Goal: Task Accomplishment & Management: Manage account settings

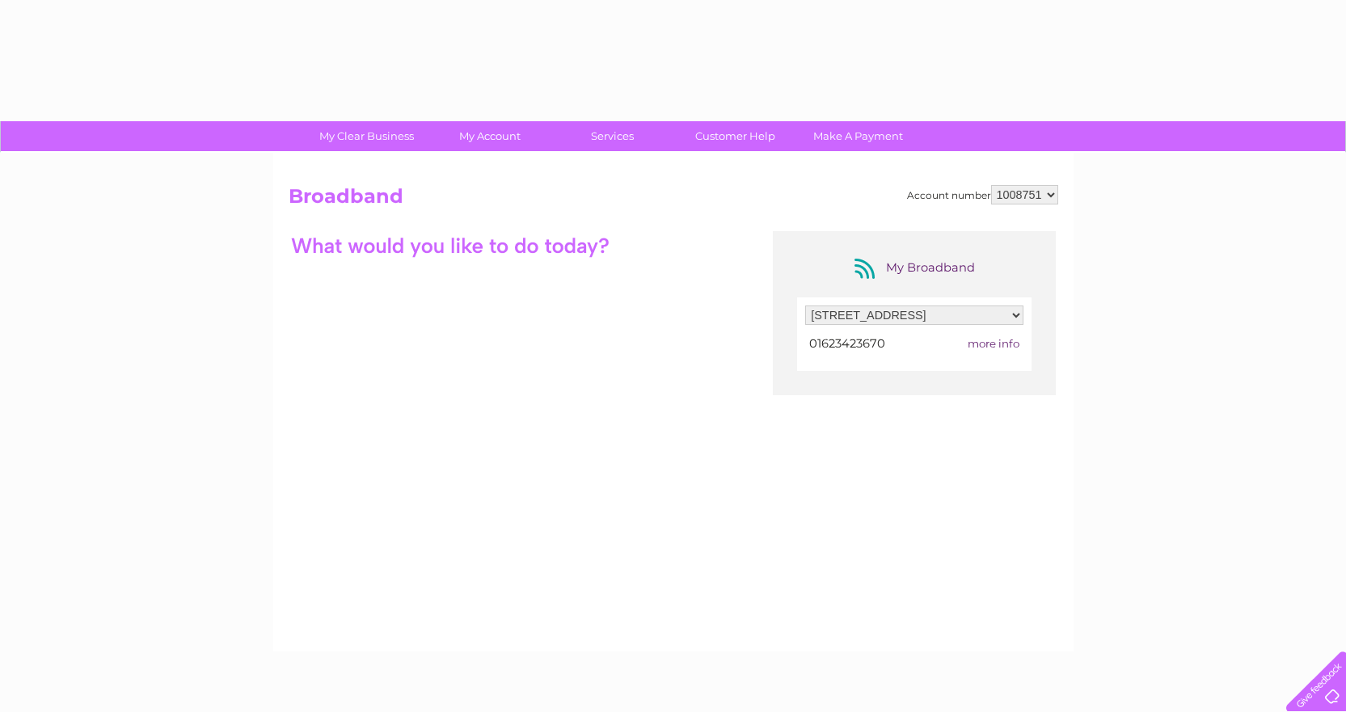
select select "1733744"
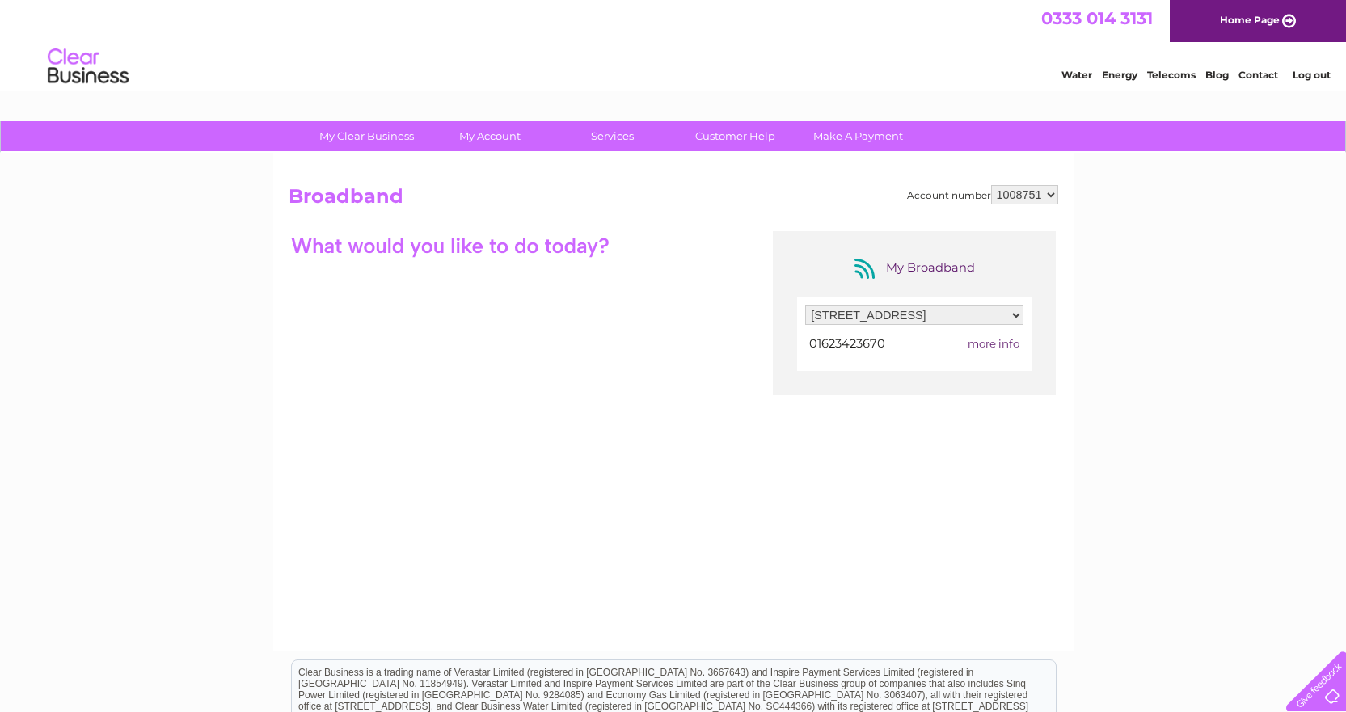
click at [973, 344] on span "more info" at bounding box center [994, 343] width 52 height 13
click at [1330, 687] on div at bounding box center [1313, 678] width 66 height 66
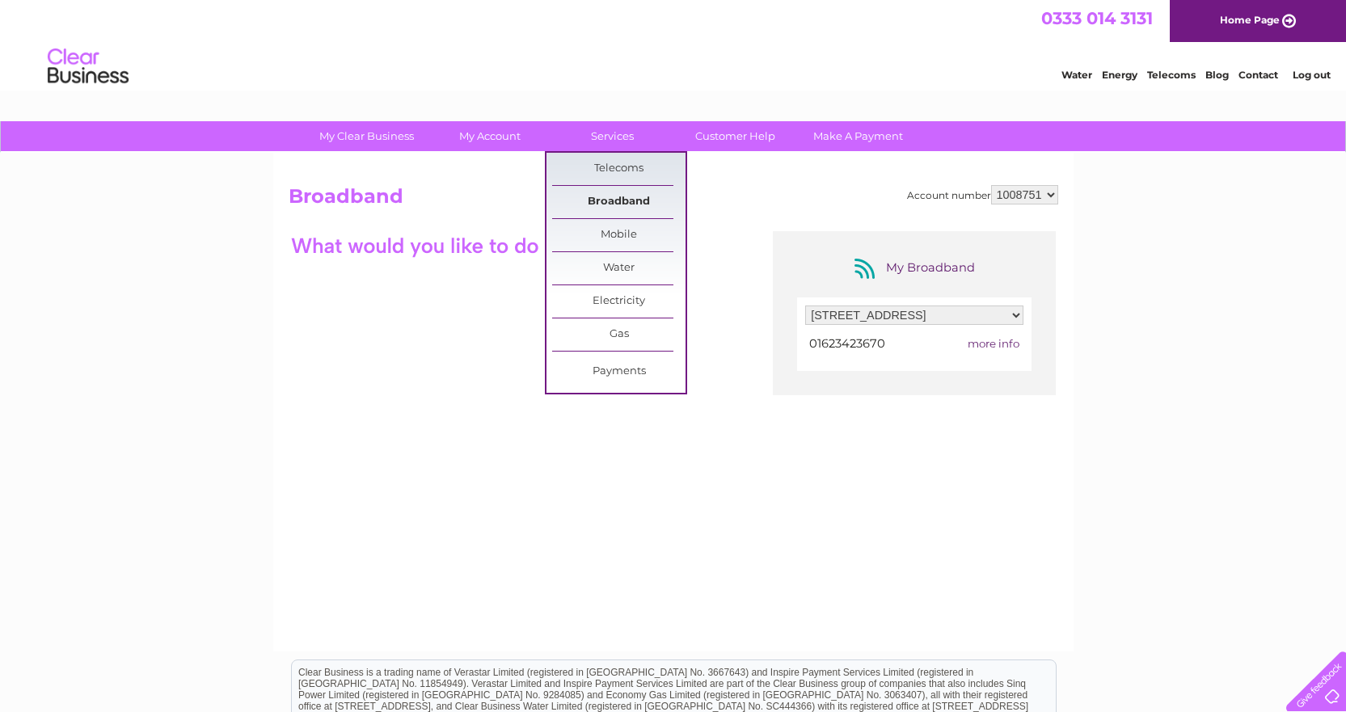
click at [615, 202] on link "Broadband" at bounding box center [618, 202] width 133 height 32
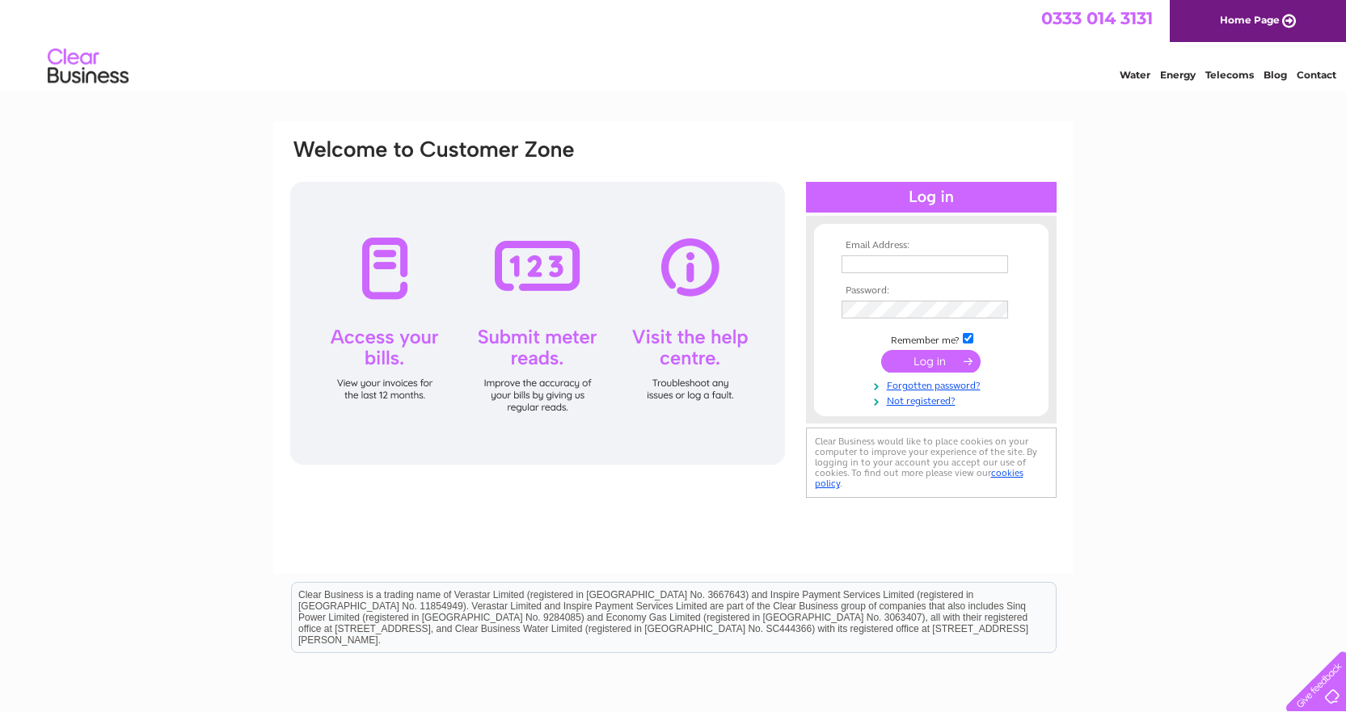
type input "oakwoodpharmacy1@gmail.com"
click at [944, 357] on input "submit" at bounding box center [930, 361] width 99 height 23
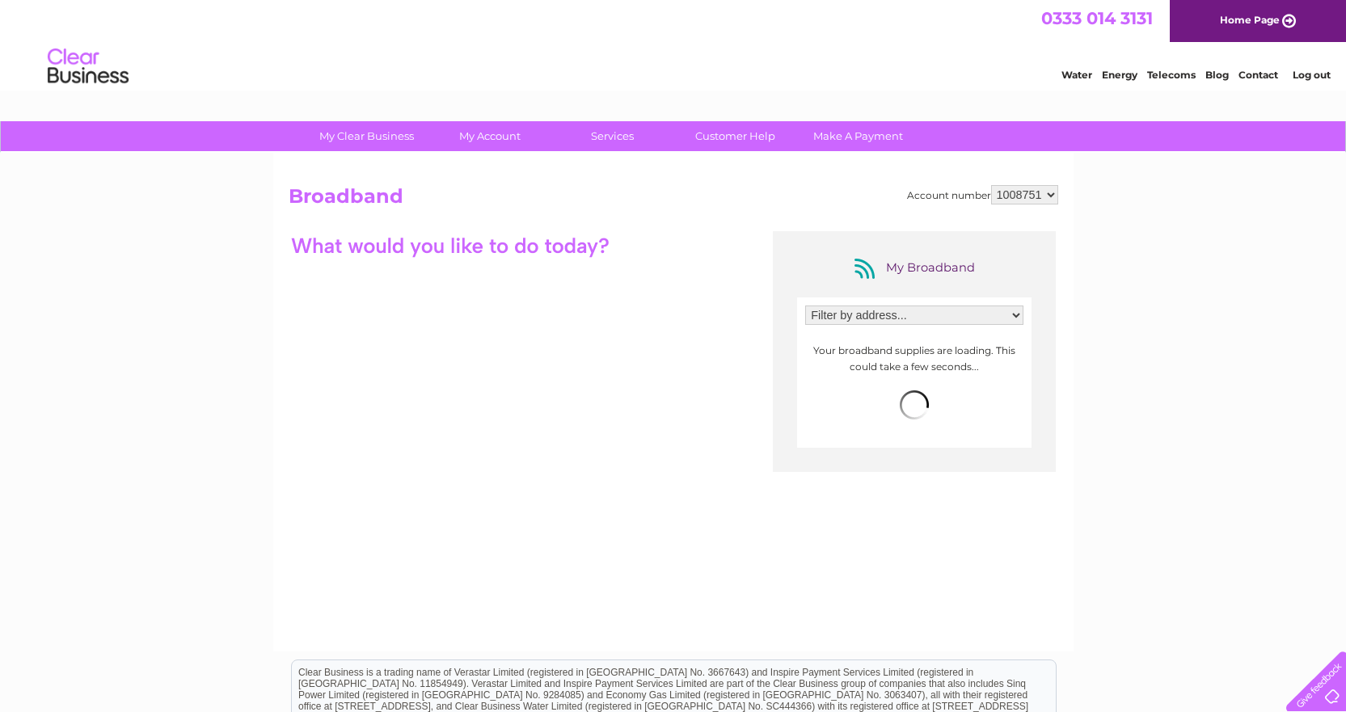
click at [900, 315] on select "Filter by address... 14 Church Street, Mansfield Woodhouse, Mansfield, Nottingh…" at bounding box center [914, 315] width 218 height 19
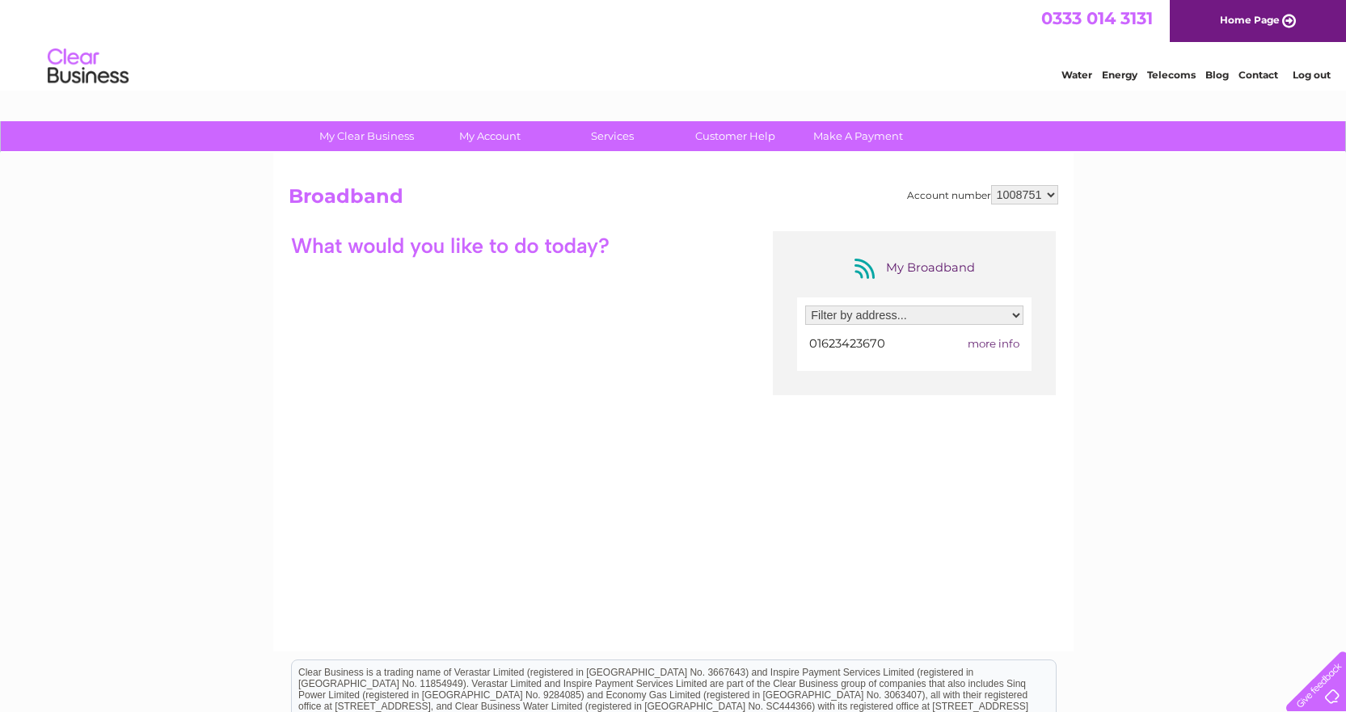
select select "1733744"
click at [805, 306] on select "Filter by address... 14 Church Street, Mansfield Woodhouse, Mansfield, Nottingh…" at bounding box center [914, 315] width 218 height 19
click at [985, 343] on span "more info" at bounding box center [994, 343] width 52 height 13
click at [1032, 203] on select "1008751" at bounding box center [1024, 194] width 67 height 19
click at [1034, 201] on select "1008751" at bounding box center [1024, 194] width 67 height 19
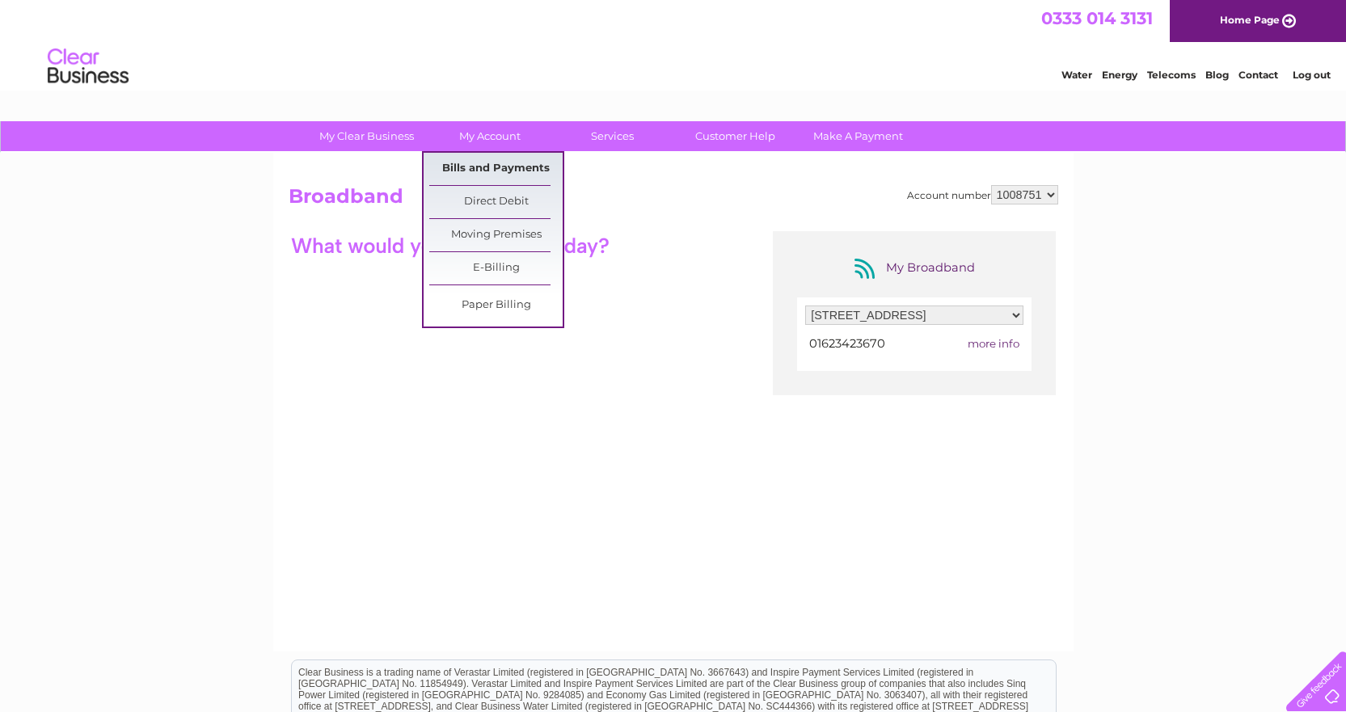
click at [488, 158] on link "Bills and Payments" at bounding box center [495, 169] width 133 height 32
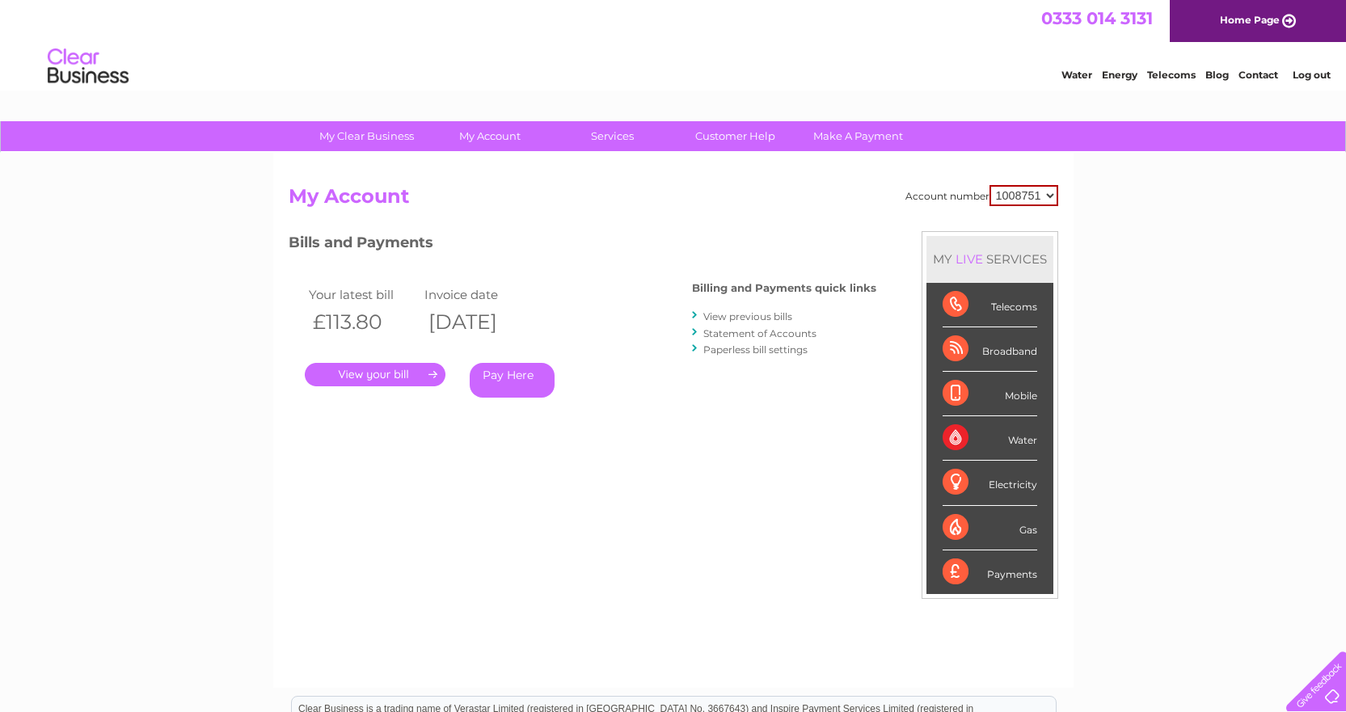
click at [397, 374] on link "." at bounding box center [375, 374] width 141 height 23
